Goal: Check status: Check status

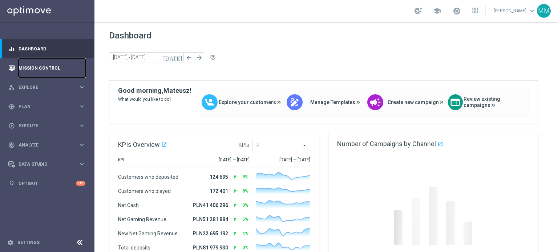
click at [62, 69] on link "Mission Control" at bounding box center [52, 67] width 67 height 19
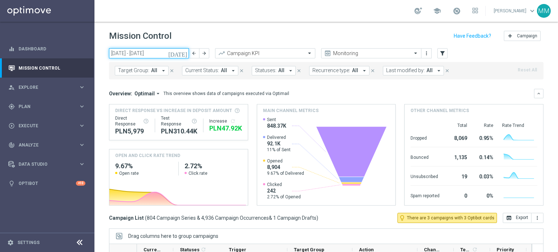
click at [170, 53] on input "[DATE] - [DATE]" at bounding box center [149, 53] width 80 height 10
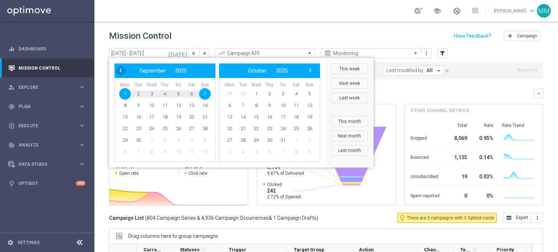
click at [123, 68] on span "‹" at bounding box center [120, 70] width 9 height 9
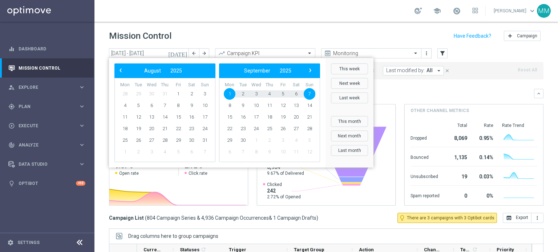
click at [123, 68] on span "‹" at bounding box center [120, 70] width 9 height 9
click at [143, 94] on span "1" at bounding box center [139, 94] width 12 height 12
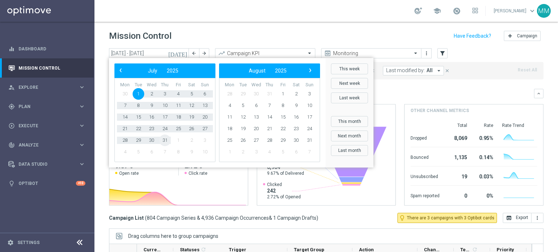
click at [161, 139] on span "31" at bounding box center [165, 141] width 12 height 12
type input "[DATE] - [DATE]"
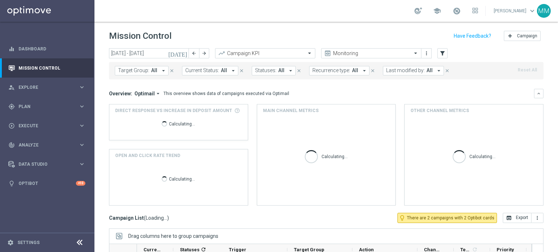
click at [151, 70] on span "All" at bounding box center [154, 71] width 6 height 6
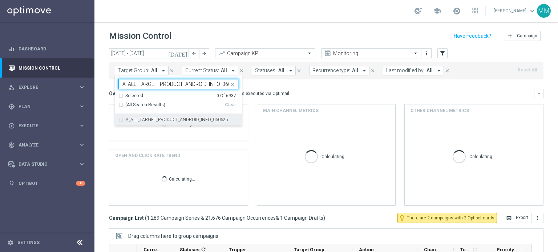
scroll to position [0, 9]
click at [167, 122] on div "A_ALL_TARGET_PRODUCT_ANDROID_INFO_060625" at bounding box center [178, 120] width 120 height 12
type input "A_ALL_TARGET_PRODUCT_ANDROID_INFO_060625"
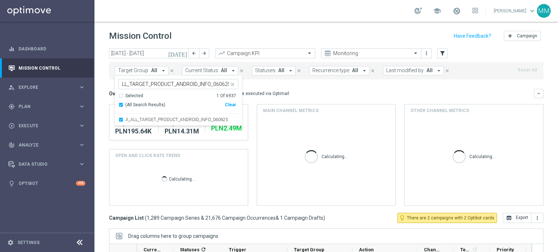
scroll to position [0, 0]
click at [295, 102] on div "Overview: Optimail arrow_drop_down This overview shows data of campaigns execut…" at bounding box center [326, 147] width 434 height 117
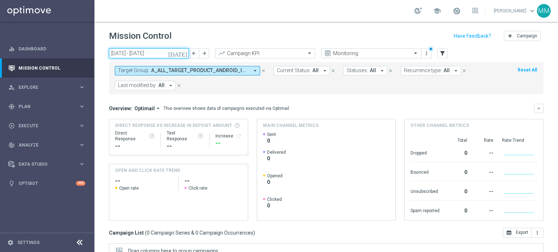
click at [171, 55] on input "[DATE] - [DATE]" at bounding box center [149, 53] width 80 height 10
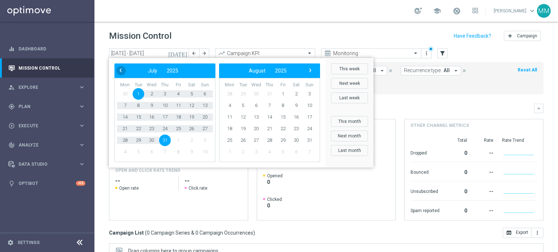
click at [125, 70] on span "‹" at bounding box center [120, 70] width 9 height 9
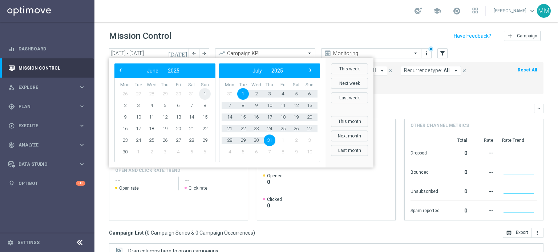
click at [202, 96] on span "1" at bounding box center [205, 94] width 12 height 12
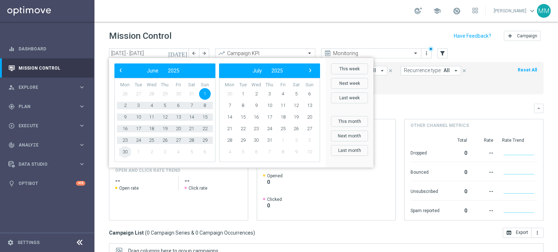
click at [123, 152] on span "30" at bounding box center [125, 152] width 12 height 12
type input "[DATE] - [DATE]"
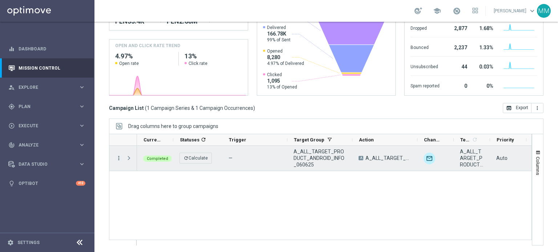
click at [117, 158] on icon "more_vert" at bounding box center [118, 158] width 7 height 7
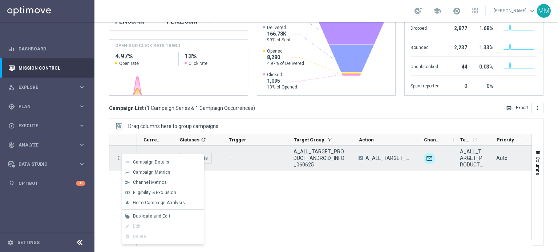
click at [345, 155] on span "A_ALL_TARGET_PRODUCT_ANDROID_INFO_060625" at bounding box center [319, 159] width 53 height 20
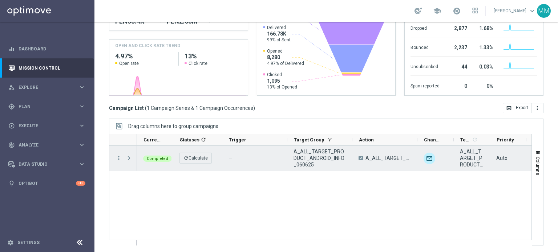
click at [330, 156] on span "A_ALL_TARGET_PRODUCT_ANDROID_INFO_060625" at bounding box center [319, 159] width 53 height 20
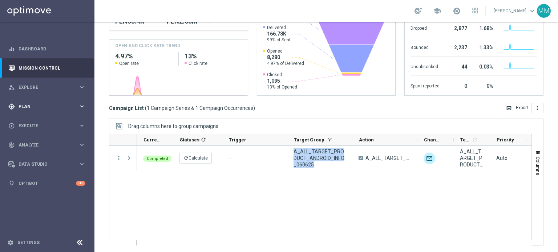
click at [45, 104] on div "gps_fixed Plan" at bounding box center [43, 107] width 70 height 7
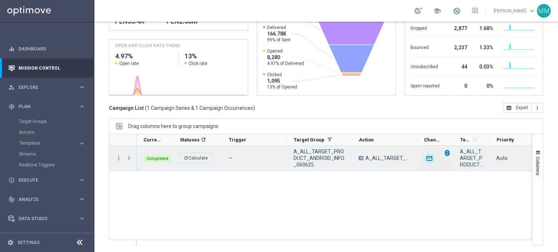
click at [448, 154] on span "unfold_more" at bounding box center [447, 153] width 5 height 5
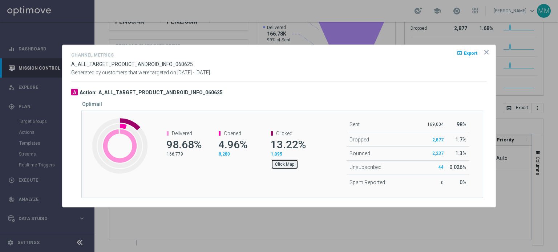
click at [278, 165] on button "Click Map" at bounding box center [284, 164] width 27 height 10
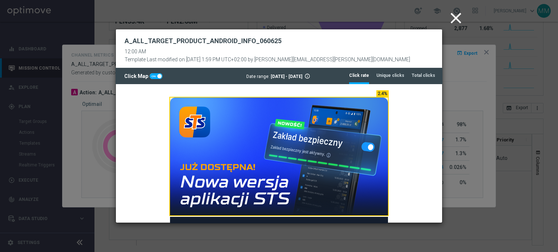
click at [452, 21] on icon "close" at bounding box center [456, 18] width 18 height 18
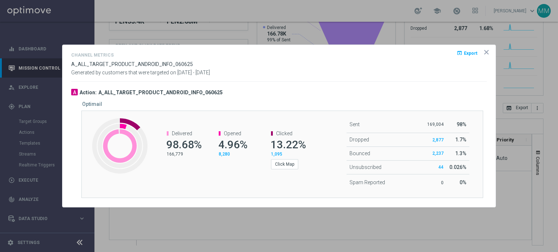
click at [141, 64] on span "A_ALL_TARGET_PRODUCT_ANDROID_INFO_060625" at bounding box center [132, 64] width 122 height 6
copy div "A_ALL_TARGET_PRODUCT_ANDROID_INFO_060625"
click at [292, 167] on button "Click Map" at bounding box center [284, 164] width 27 height 10
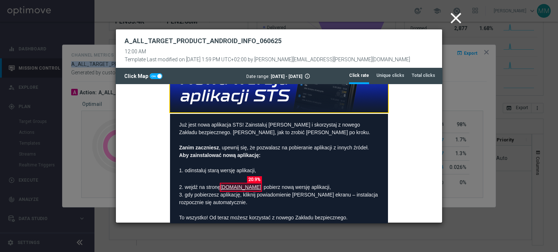
scroll to position [109, 0]
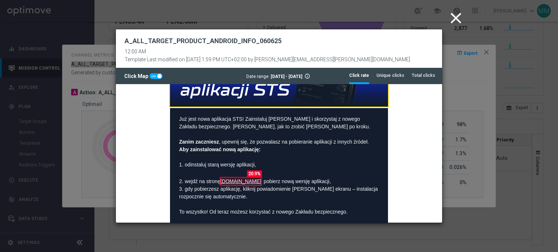
click at [458, 26] on icon "close" at bounding box center [456, 18] width 18 height 18
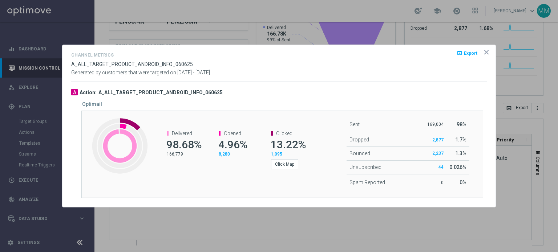
click at [488, 53] on icon "icon" at bounding box center [486, 52] width 7 height 7
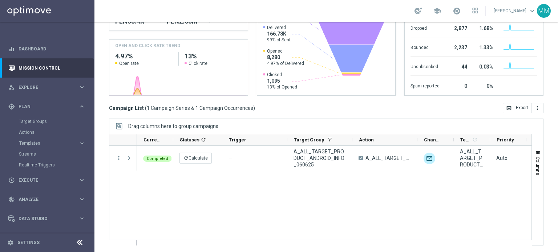
scroll to position [0, 0]
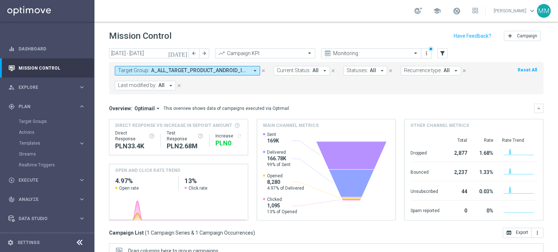
click at [182, 76] on form "Target Group: A_ALL_TARGET_PRODUCT_ANDROID_INFO_060625 arrow_drop_down close Cu…" at bounding box center [310, 78] width 390 height 24
click at [182, 74] on button "Target Group: A_ALL_TARGET_PRODUCT_ANDROID_INFO_060625 arrow_drop_down" at bounding box center [187, 70] width 145 height 9
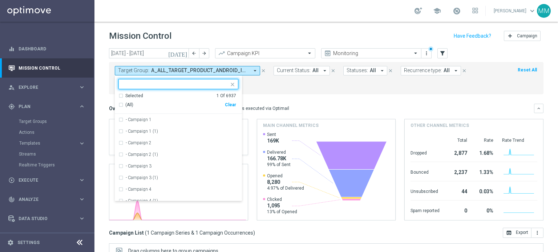
click at [0, 0] on div "Clear" at bounding box center [0, 0] width 0 height 0
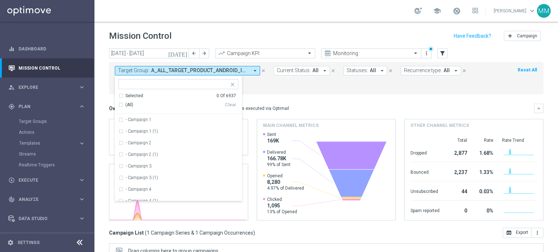
click at [216, 91] on ng-select "Selected 0 Of 6937 (All) Clear - Campaign 1 - Campaign 1 (1) - Campaign 2 - Cam…" at bounding box center [178, 140] width 127 height 122
click at [212, 88] on div at bounding box center [178, 84] width 120 height 10
paste input "A_ALL_TARGET_OFFER_PLANSZA_170625"
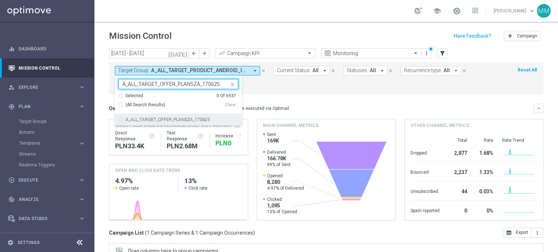
click at [182, 118] on label "A_ALL_TARGET_OFFER_PLANSZA_170625" at bounding box center [168, 120] width 84 height 4
type input "A_ALL_TARGET_OFFER_PLANSZA_170625"
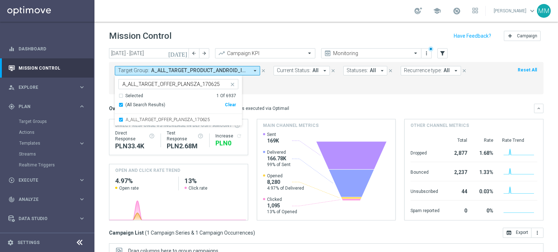
click at [272, 98] on mini-dashboard "Overview: Optimail arrow_drop_down This overview shows data of campaigns execut…" at bounding box center [326, 161] width 434 height 134
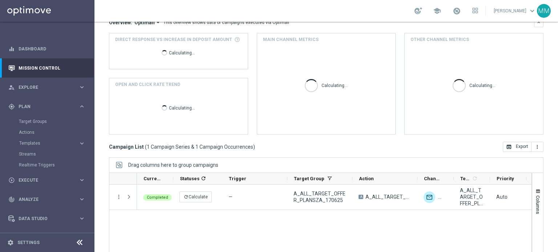
scroll to position [125, 0]
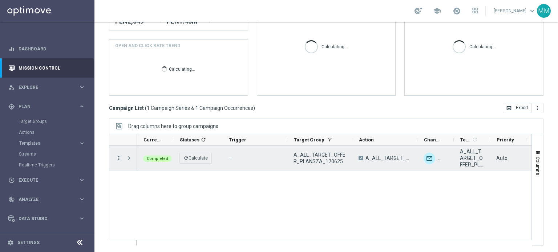
click at [115, 159] on icon "more_vert" at bounding box center [118, 158] width 7 height 7
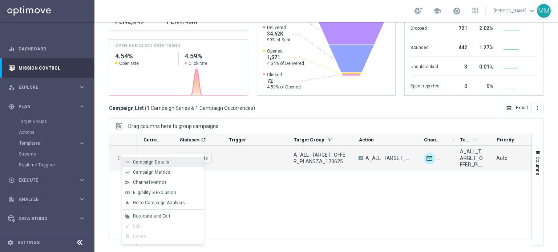
click at [122, 164] on div "list" at bounding box center [127, 162] width 11 height 5
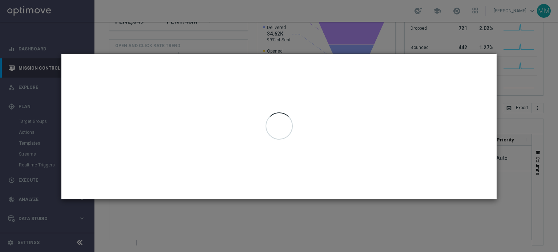
click at [128, 212] on modal-container at bounding box center [279, 126] width 558 height 252
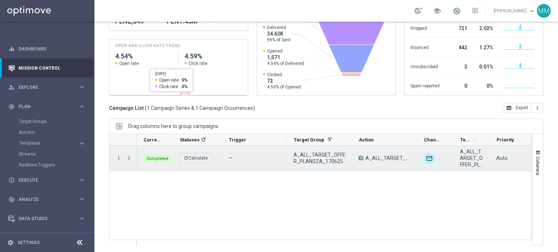
click at [331, 160] on span "A_ALL_TARGET_OFFER_PLANSZA_170625" at bounding box center [319, 158] width 53 height 13
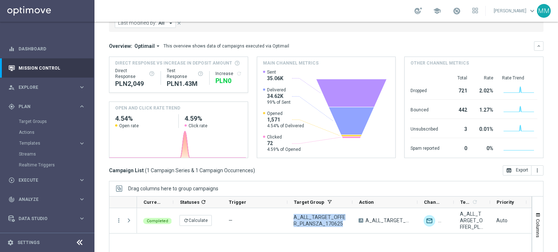
scroll to position [0, 0]
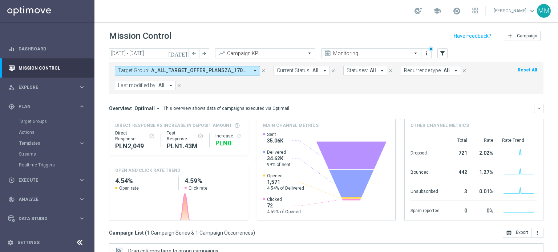
click at [45, 126] on div "Target Groups" at bounding box center [56, 121] width 75 height 11
click at [45, 125] on div "Target Groups" at bounding box center [56, 121] width 75 height 11
click at [46, 122] on link "Target Groups" at bounding box center [47, 122] width 57 height 6
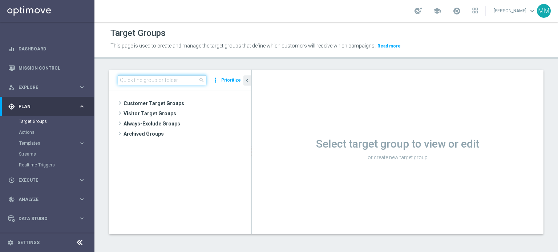
click at [169, 83] on input at bounding box center [162, 80] width 89 height 10
paste input "A_ALL_TARGET_PRODUCT_ANDROID_INFO_060625"
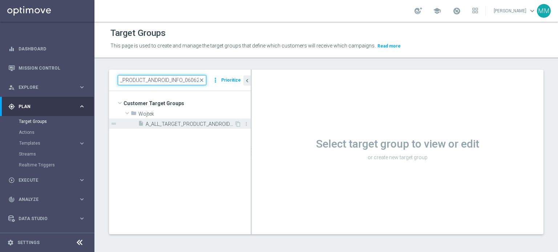
type input "A_ALL_TARGET_PRODUCT_ANDROID_INFO_060625"
click at [174, 122] on span "A_ALL_TARGET_PRODUCT_ANDROID_INFO_060625" at bounding box center [190, 124] width 89 height 6
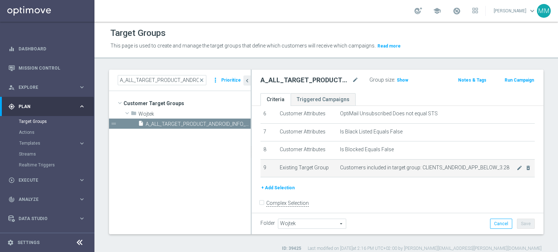
scroll to position [118, 0]
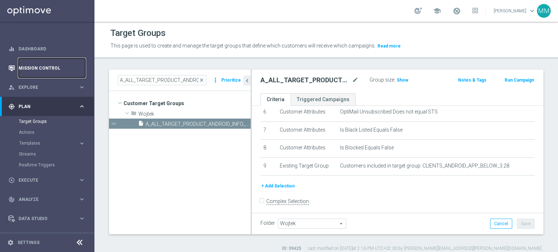
click at [55, 69] on link "Mission Control" at bounding box center [52, 67] width 67 height 19
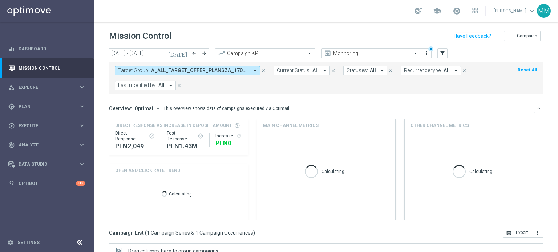
click at [178, 70] on span "A_ALL_TARGET_OFFER_PLANSZA_170625" at bounding box center [200, 71] width 98 height 6
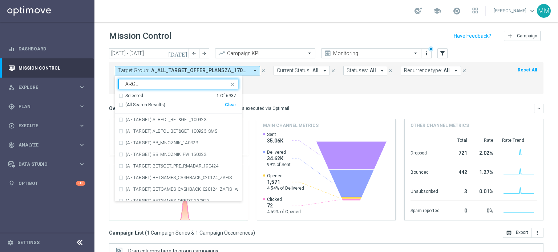
click at [154, 107] on span "(All Search Results)" at bounding box center [145, 105] width 40 height 6
type input "TARGET"
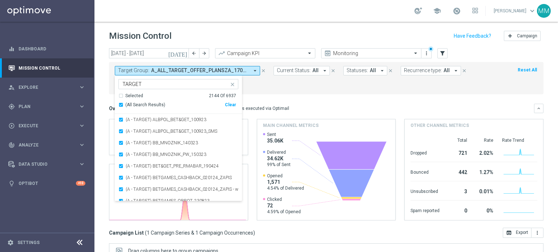
click at [261, 94] on mini-dashboard "Overview: Optimail arrow_drop_down This overview shows data of campaigns execut…" at bounding box center [326, 161] width 434 height 134
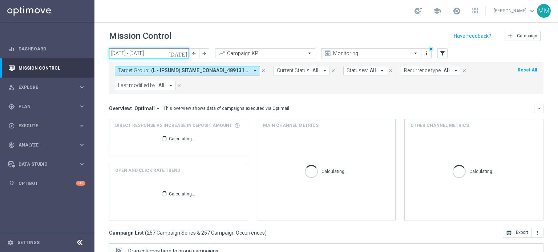
click at [159, 53] on input "[DATE] - [DATE]" at bounding box center [149, 53] width 80 height 10
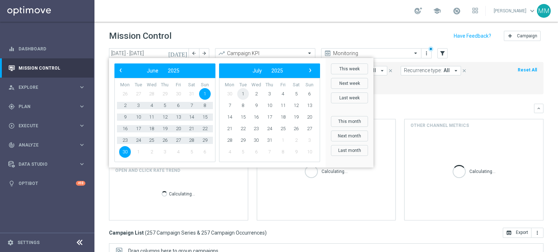
click at [245, 94] on span "1" at bounding box center [243, 94] width 12 height 12
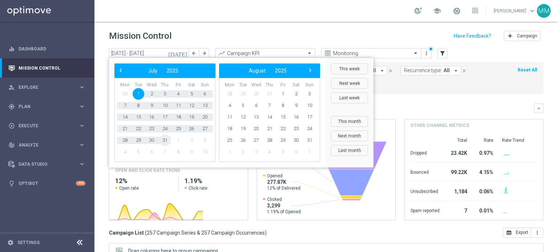
click at [164, 141] on span "31" at bounding box center [165, 141] width 12 height 12
type input "[DATE] - [DATE]"
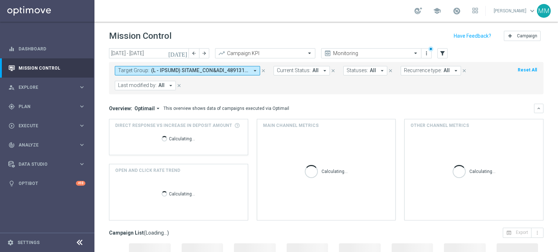
click at [155, 107] on icon "arrow_drop_down" at bounding box center [158, 108] width 7 height 7
click at [150, 121] on div "Analysis" at bounding box center [141, 120] width 44 height 10
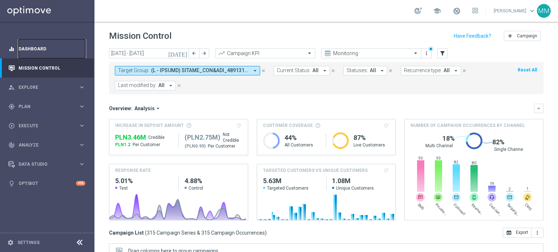
click at [69, 52] on link "Dashboard" at bounding box center [52, 48] width 67 height 19
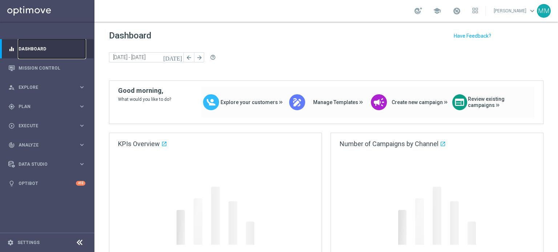
click at [69, 52] on link "Dashboard" at bounding box center [52, 48] width 67 height 19
